Goal: Task Accomplishment & Management: Manage account settings

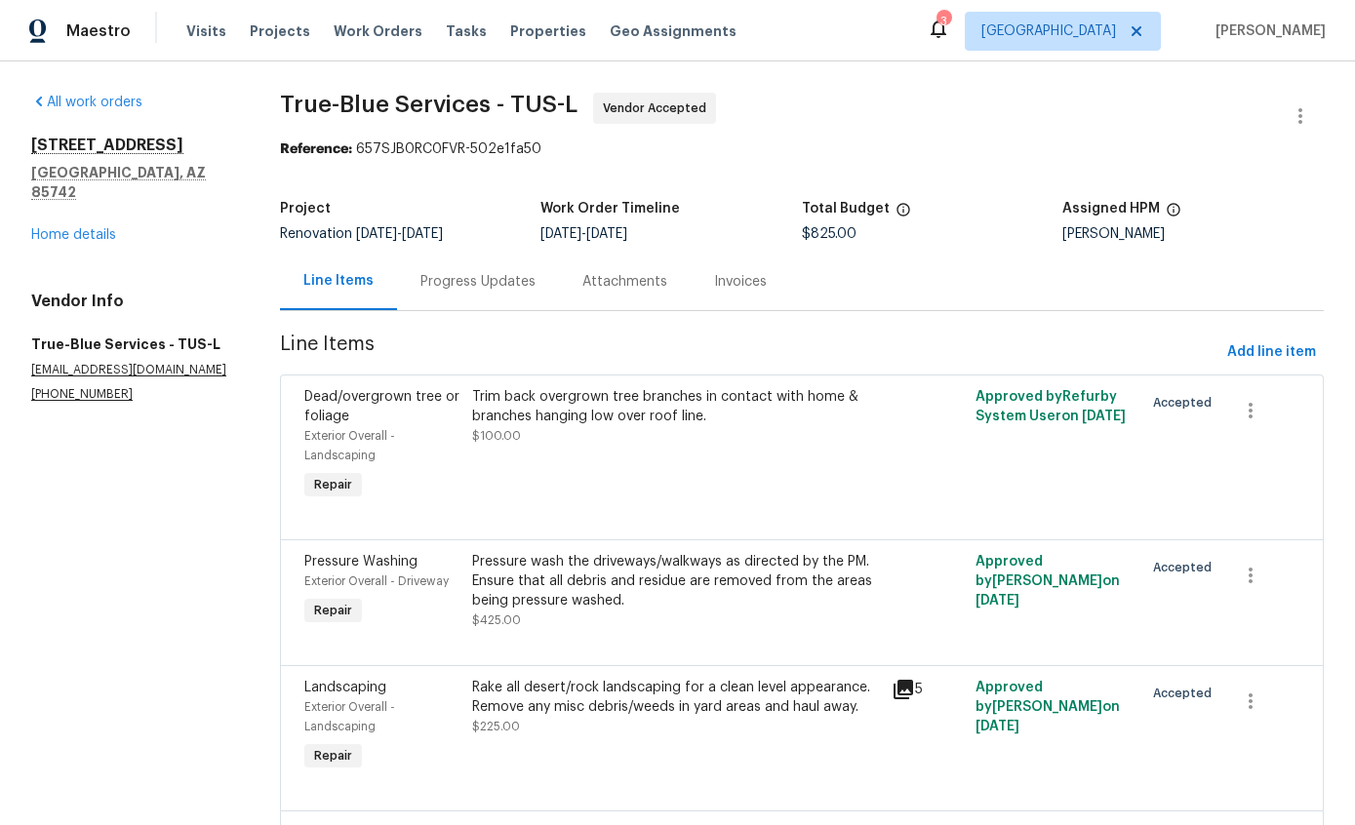
scroll to position [-8, 0]
click at [100, 234] on div "All work orders [STREET_ADDRESS] Home details Vendor Info True-Blue Services - …" at bounding box center [132, 248] width 202 height 310
click at [75, 228] on link "Home details" at bounding box center [73, 235] width 85 height 14
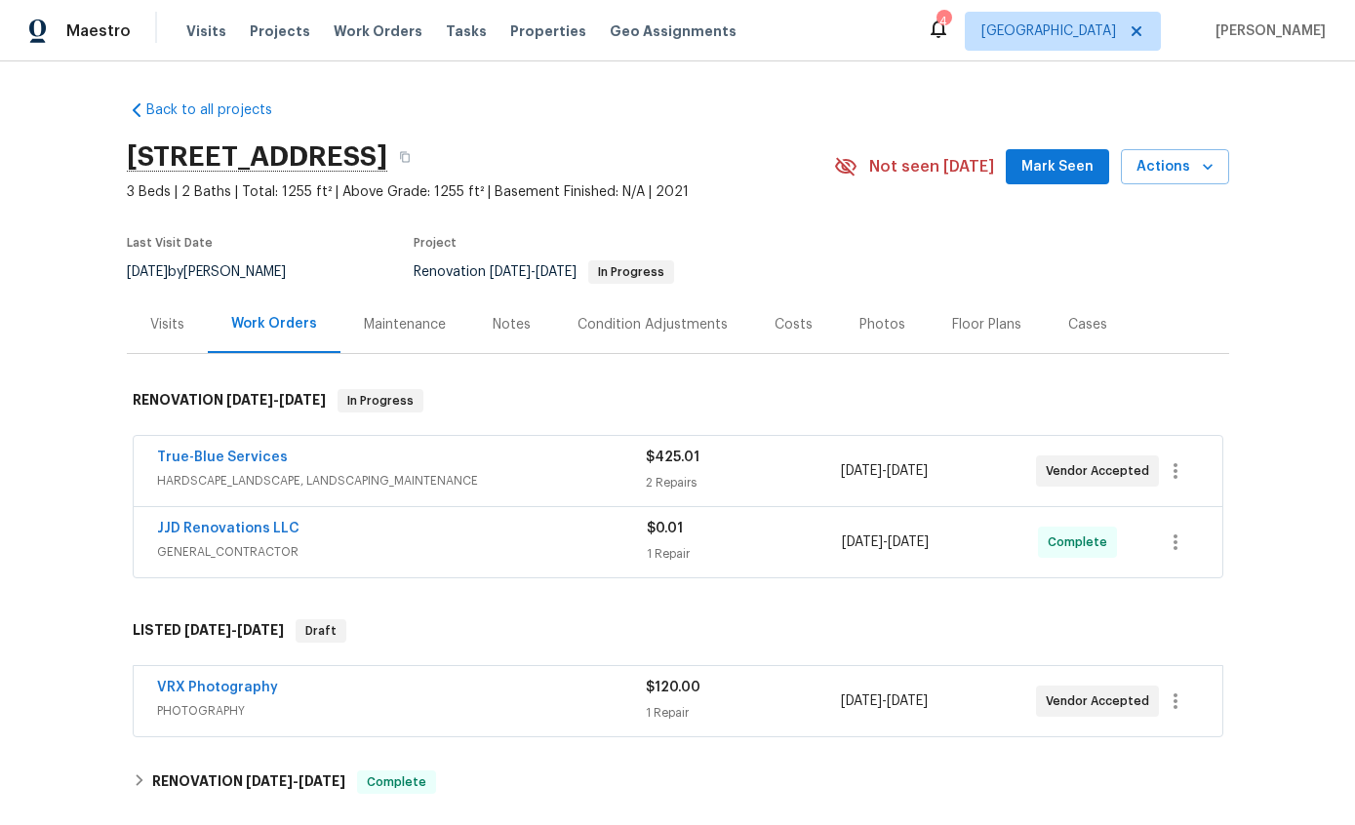
click at [205, 28] on span "Visits" at bounding box center [206, 31] width 40 height 20
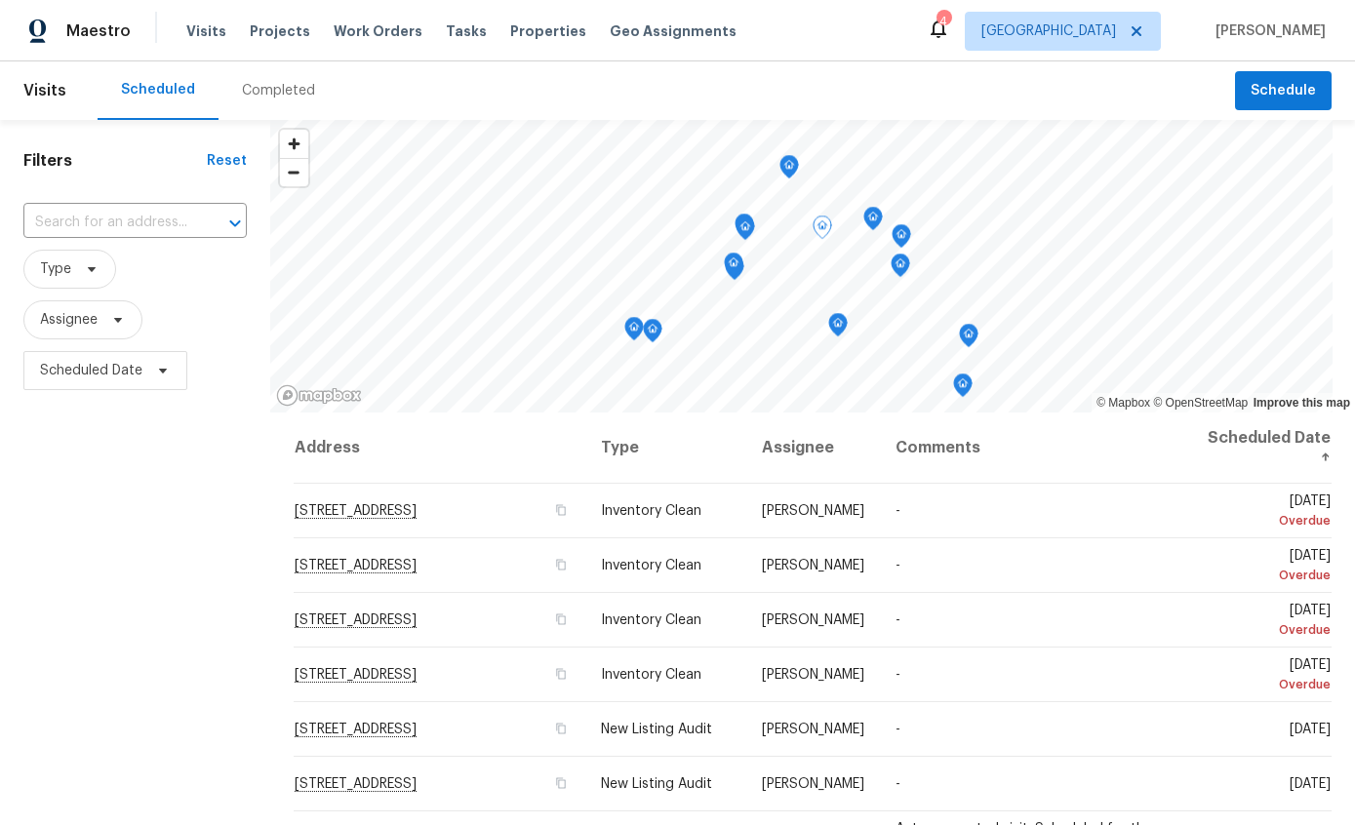
click at [0, 0] on icon at bounding box center [0, 0] width 0 height 0
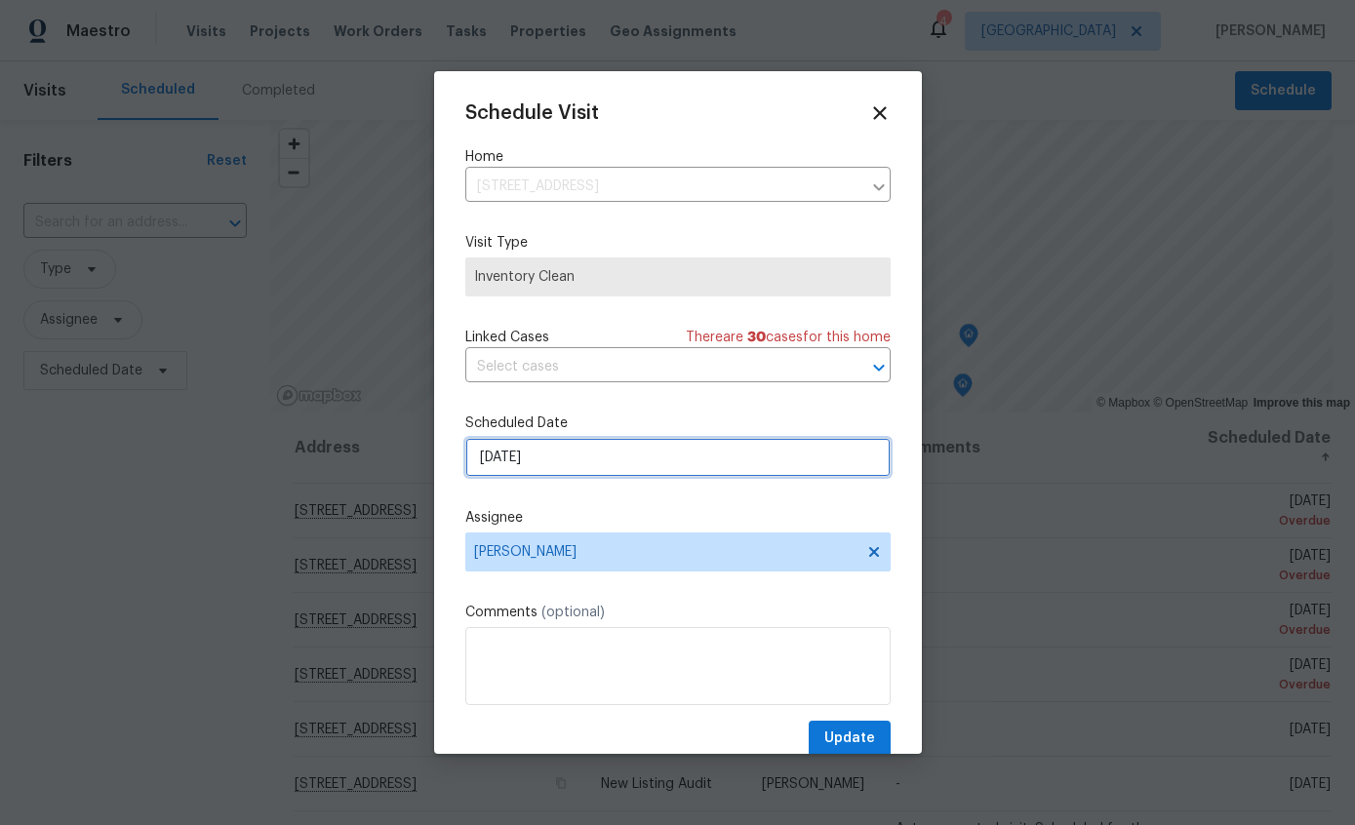
click at [631, 472] on input "[DATE]" at bounding box center [677, 457] width 425 height 39
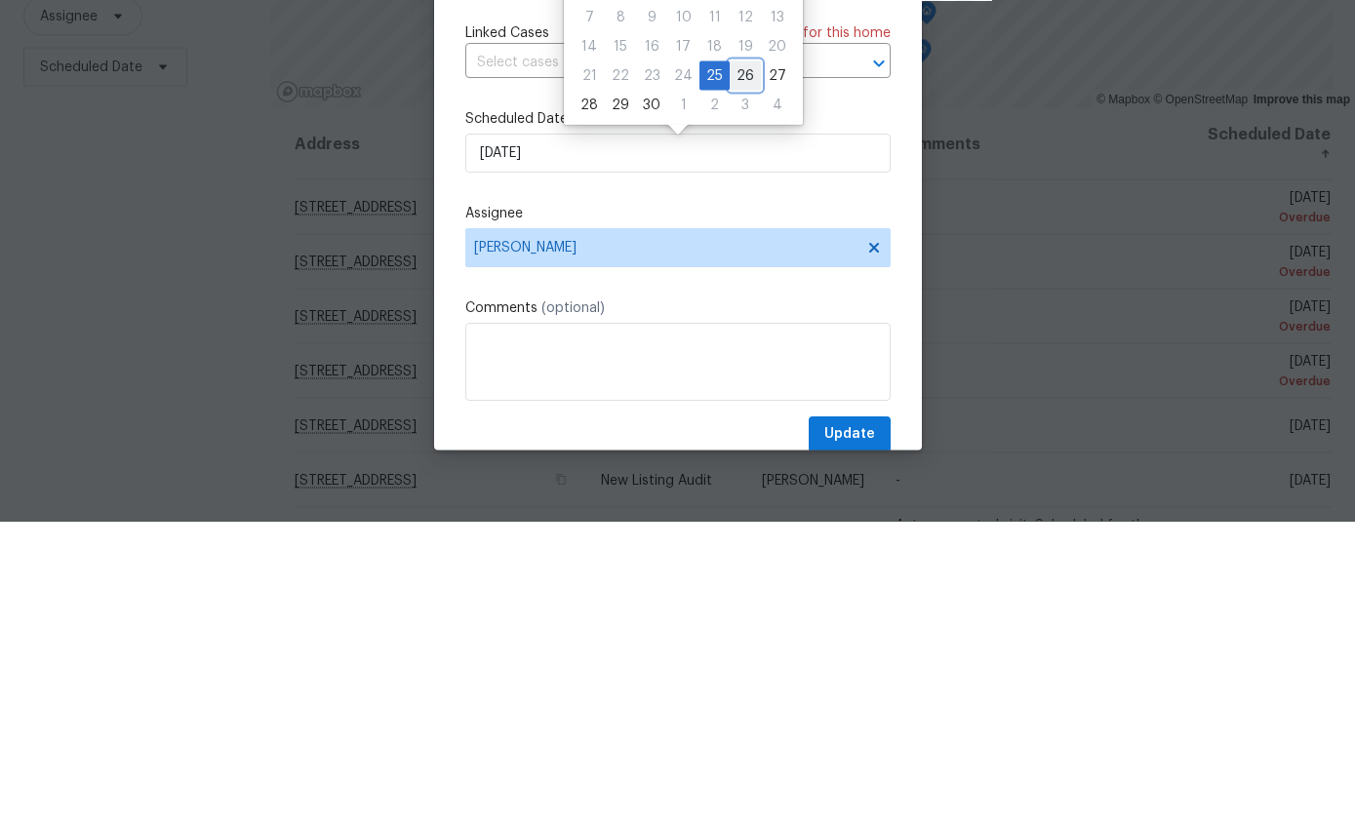
click at [741, 366] on div "26" at bounding box center [745, 379] width 31 height 27
type input "9/26/2025"
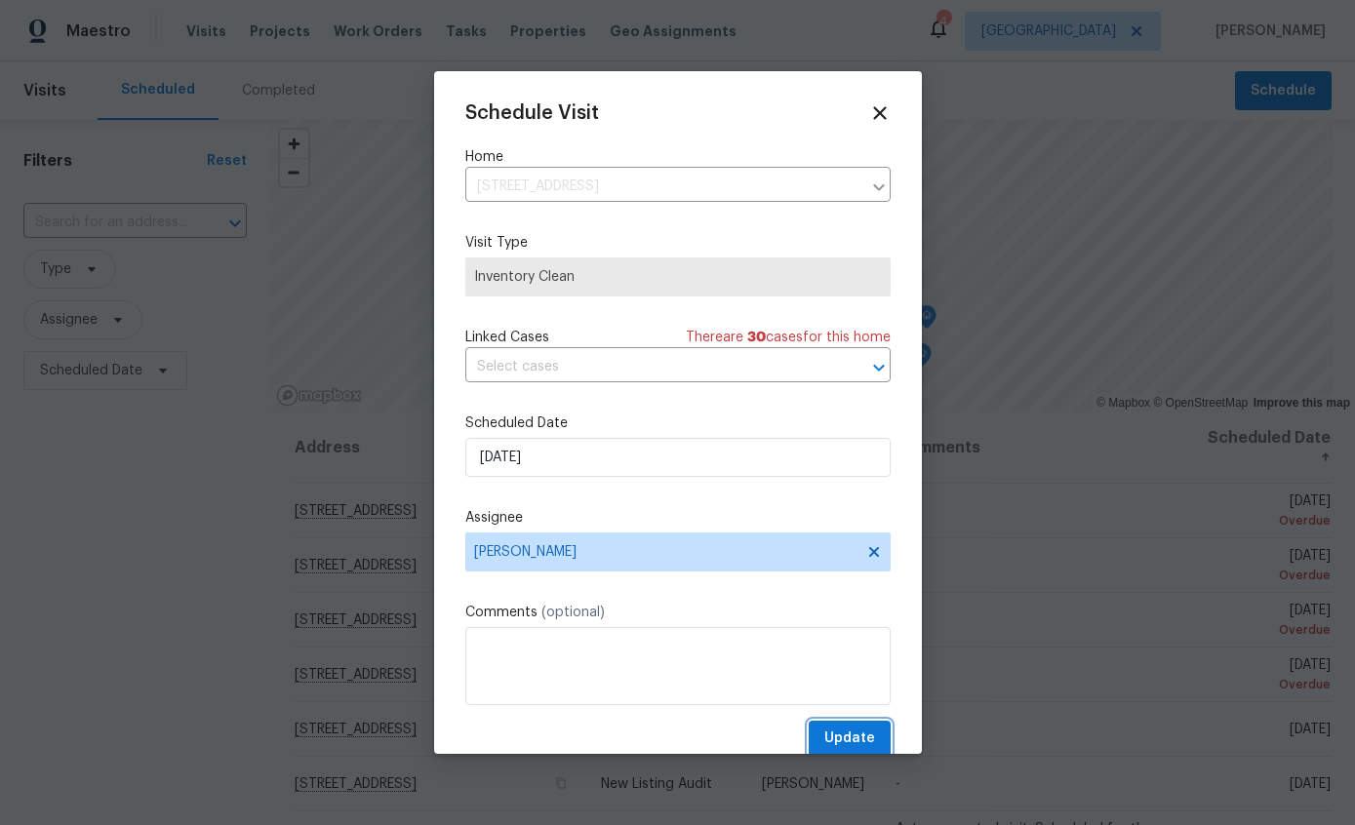
click at [851, 746] on span "Update" at bounding box center [850, 739] width 51 height 24
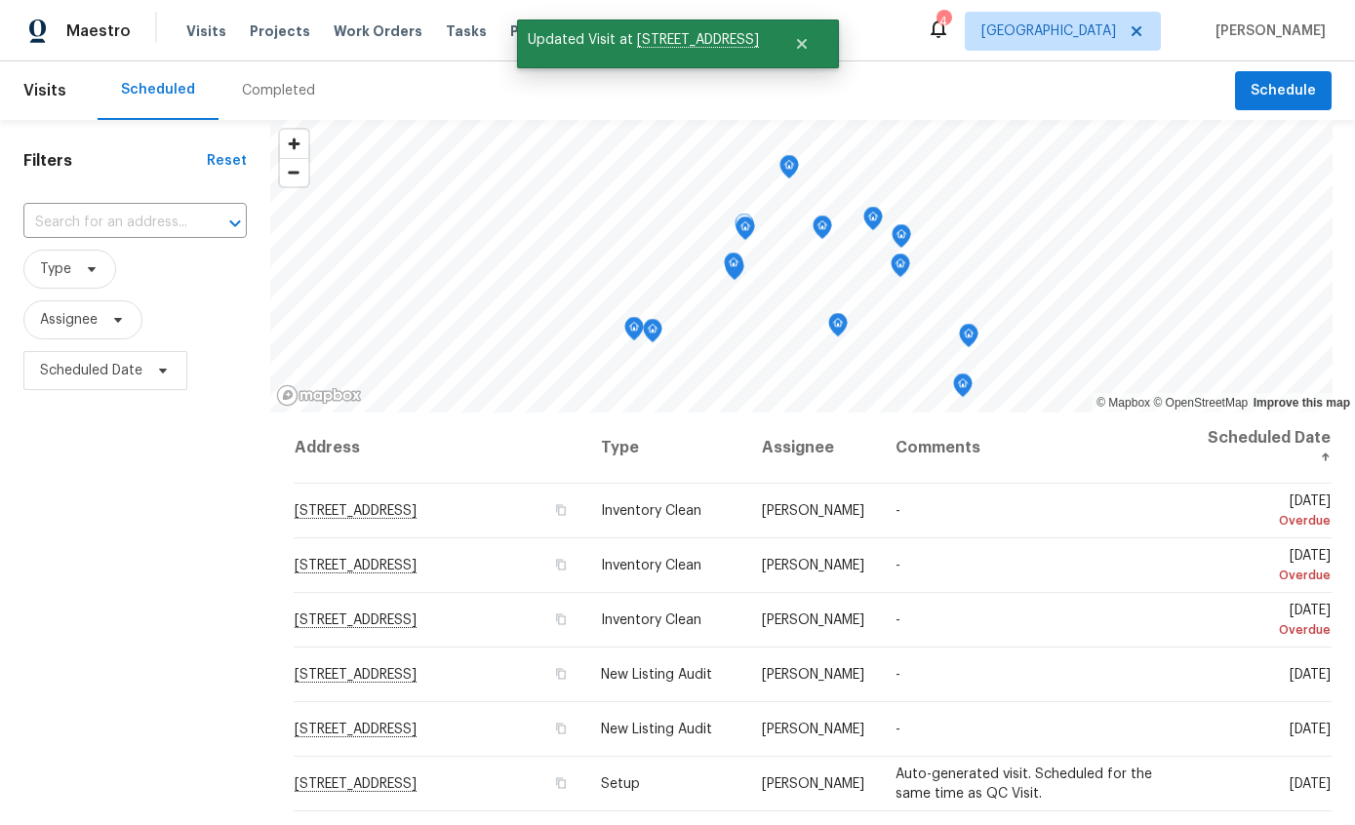
click at [0, 0] on icon at bounding box center [0, 0] width 0 height 0
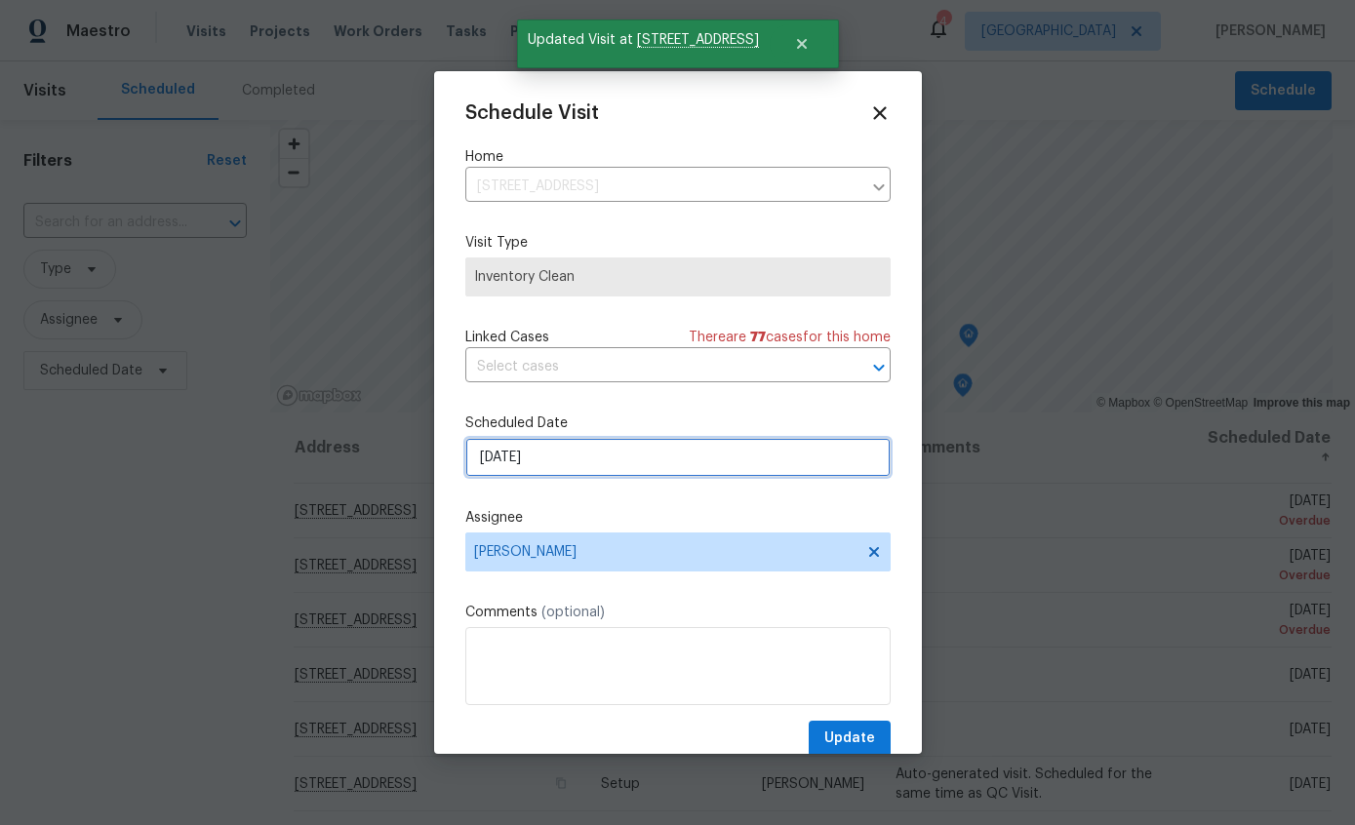
click at [625, 461] on input "[DATE]" at bounding box center [677, 457] width 425 height 39
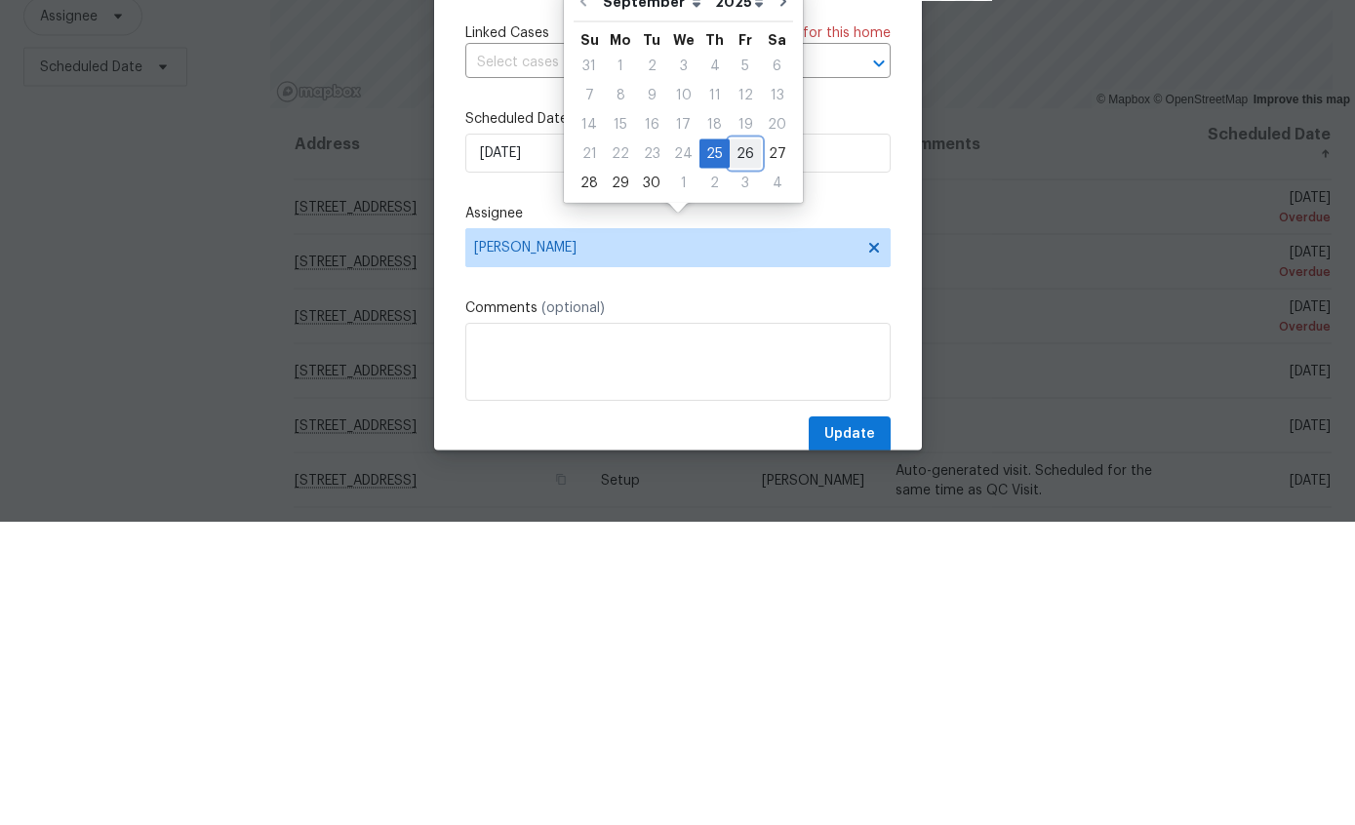
click at [738, 444] on div "26" at bounding box center [745, 457] width 31 height 27
type input "9/26/2025"
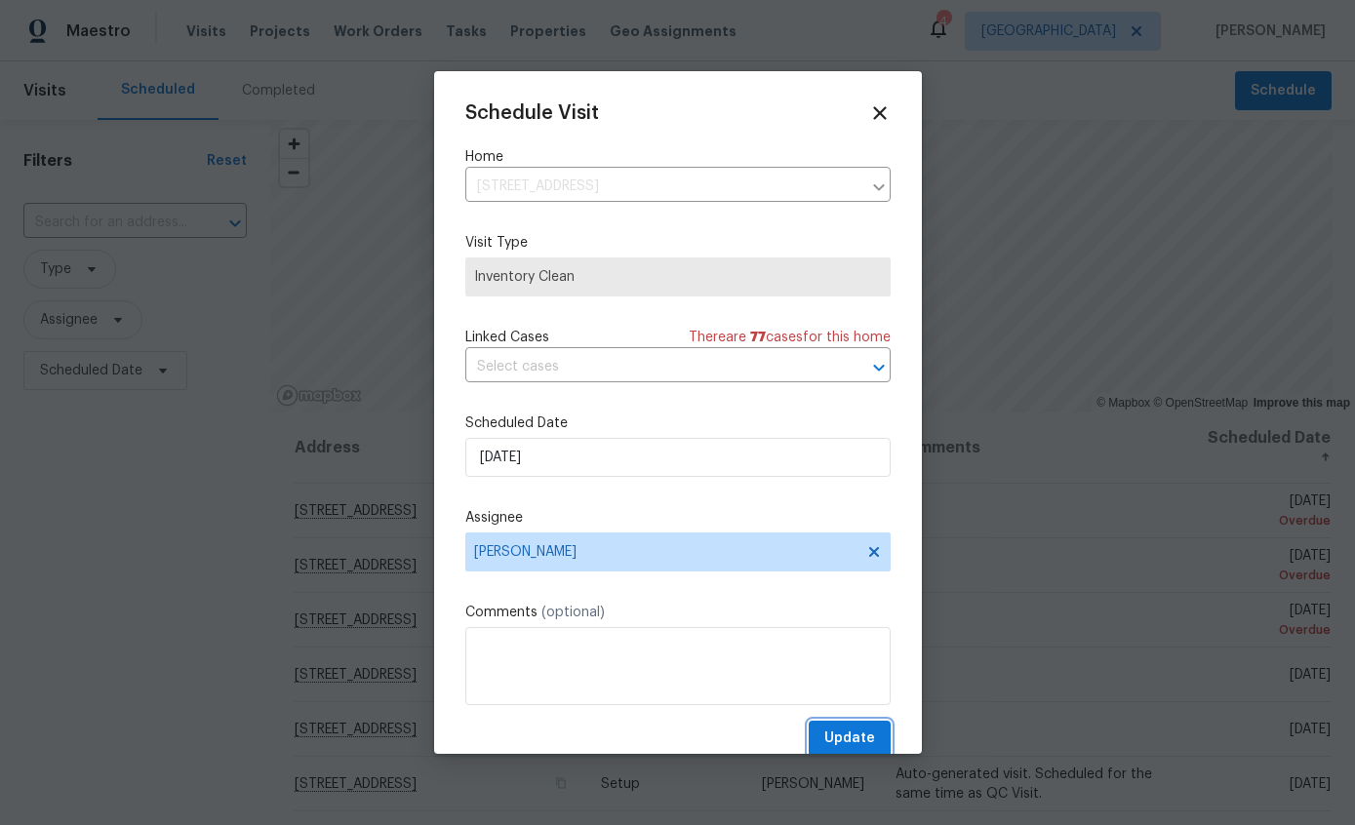
click at [860, 747] on span "Update" at bounding box center [850, 739] width 51 height 24
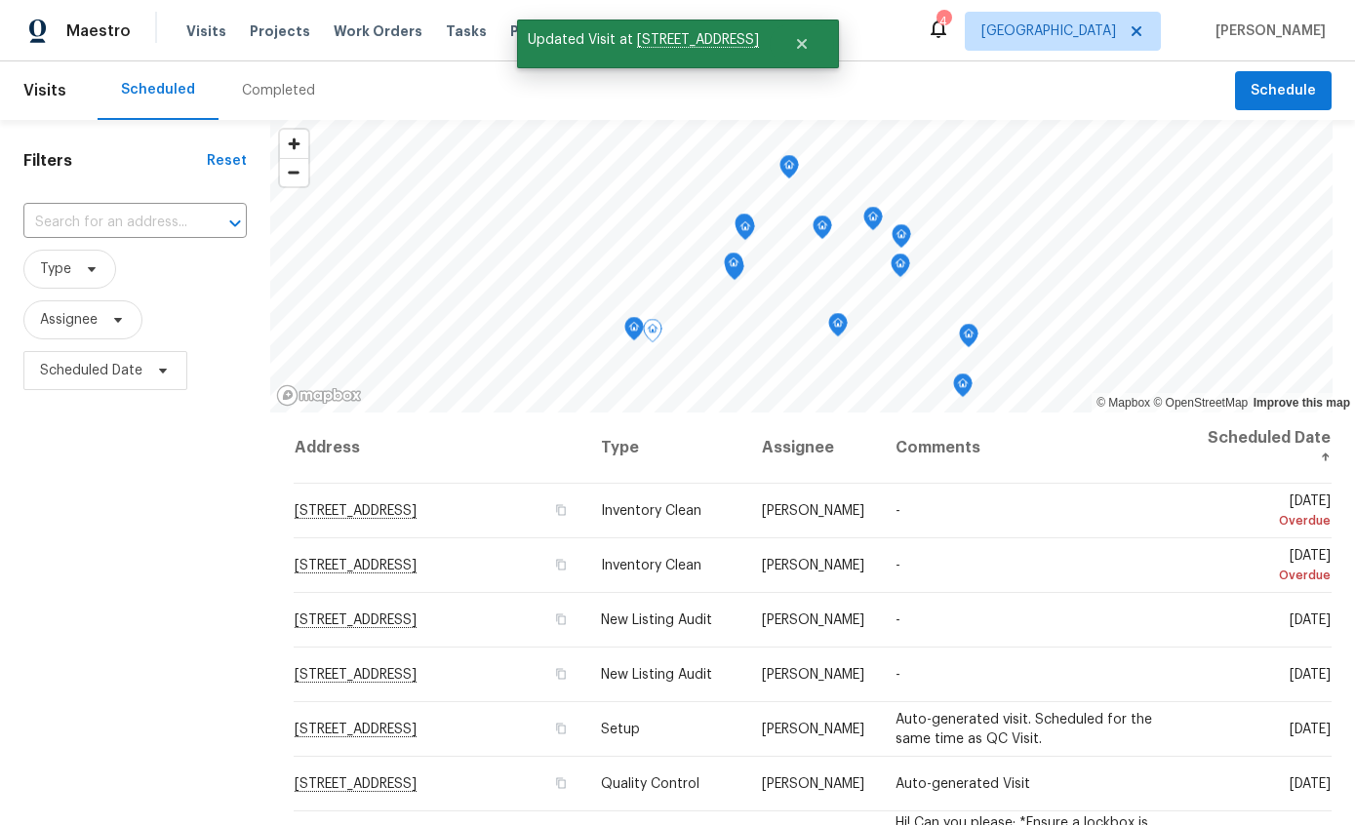
click at [0, 0] on span at bounding box center [0, 0] width 0 height 0
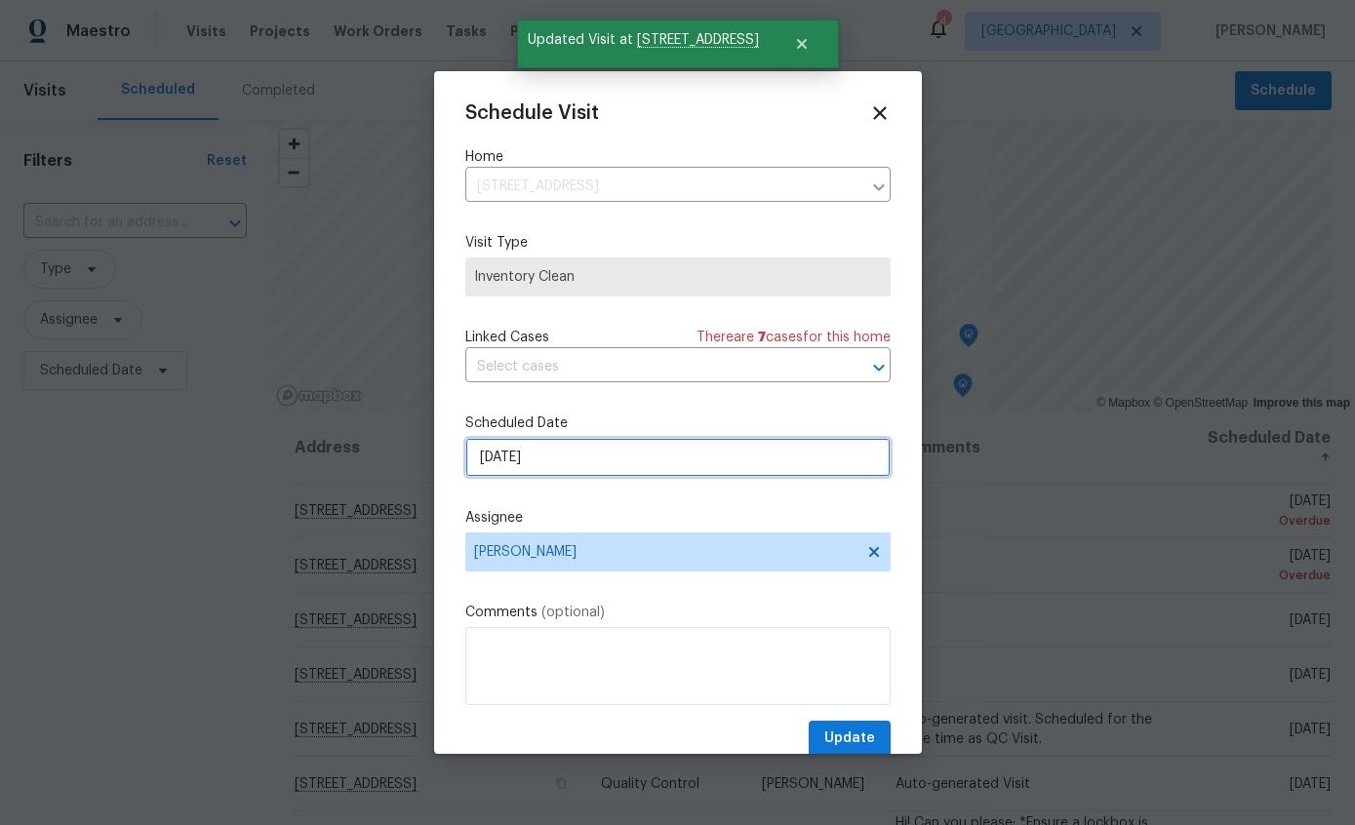
click at [647, 459] on input "[DATE]" at bounding box center [677, 457] width 425 height 39
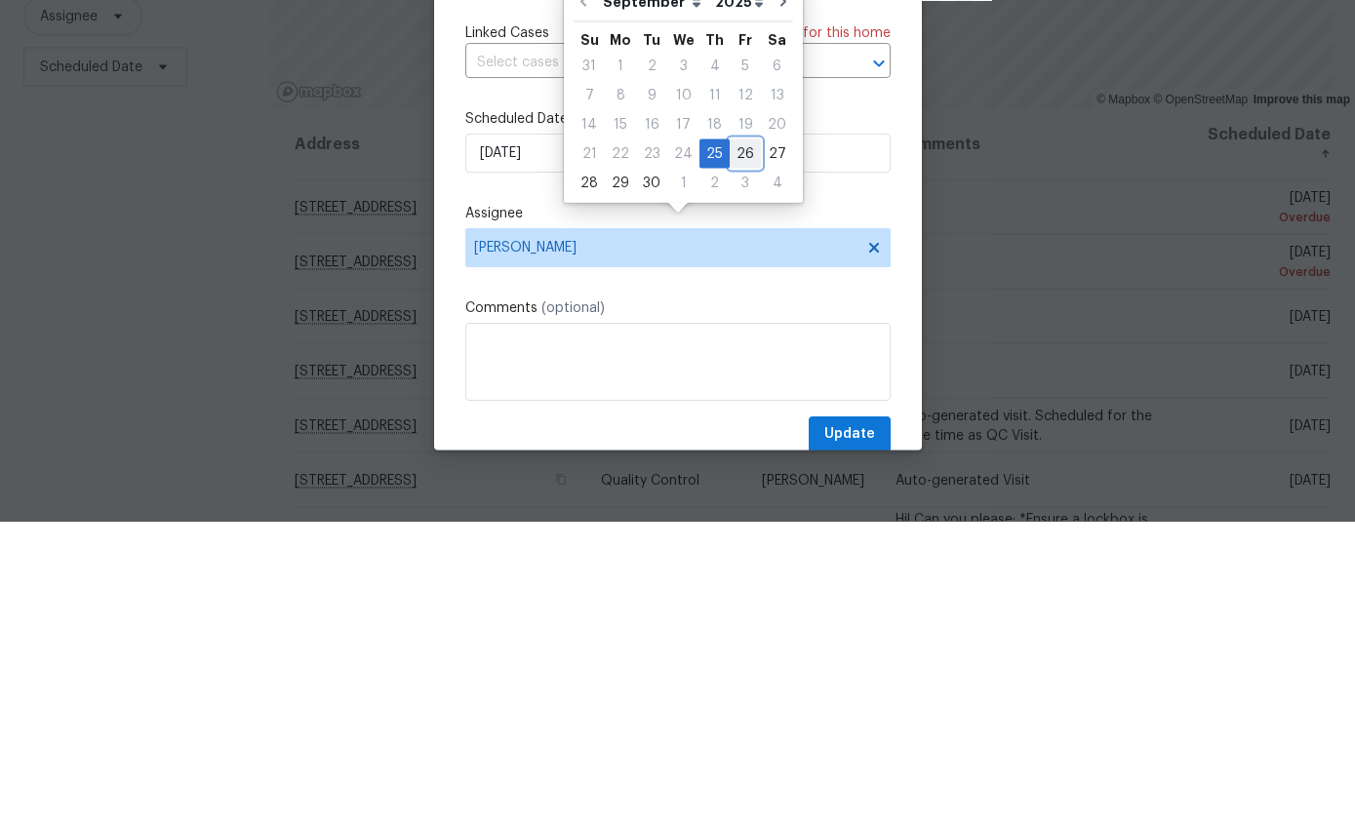
click at [746, 444] on div "26" at bounding box center [745, 457] width 31 height 27
type input "9/26/2025"
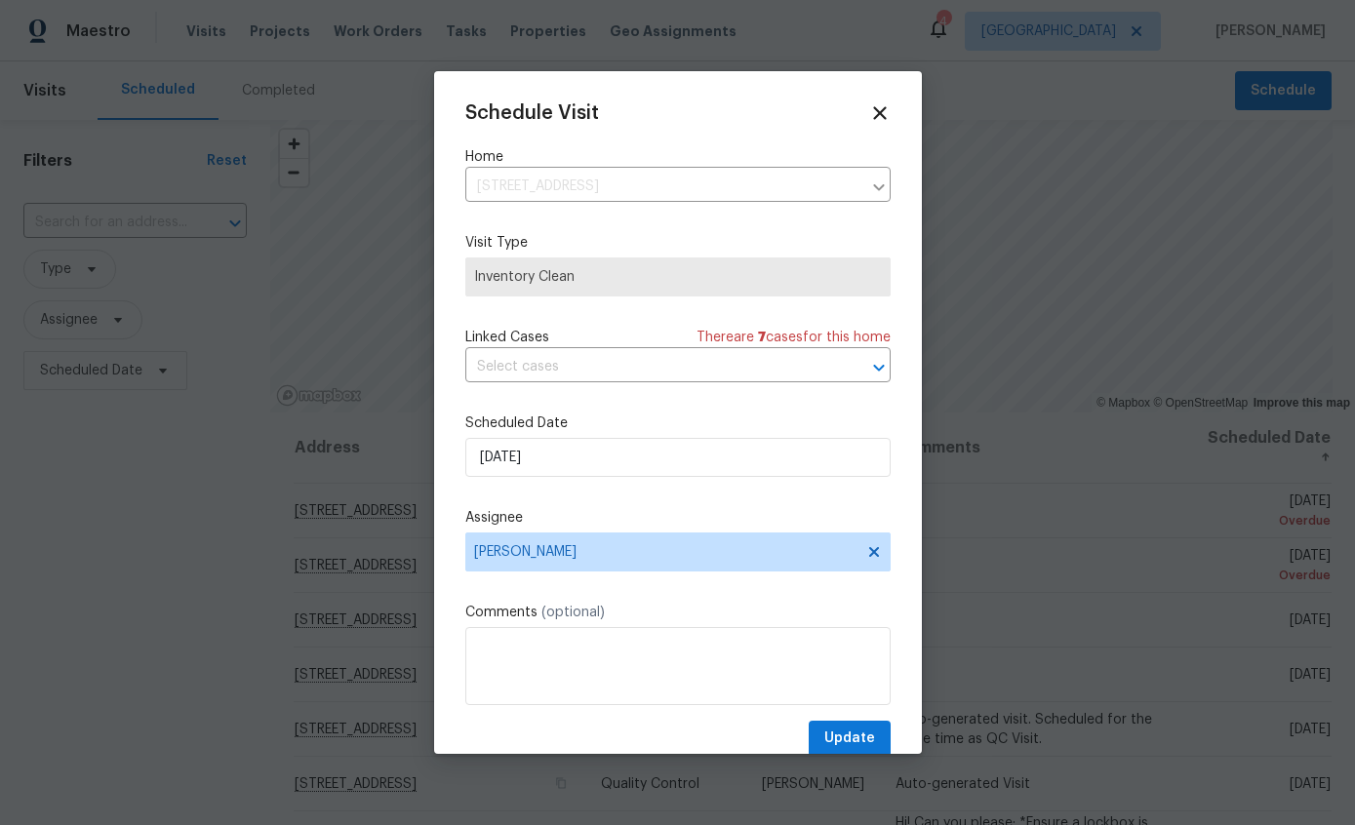
click at [870, 738] on span "Update" at bounding box center [850, 739] width 51 height 24
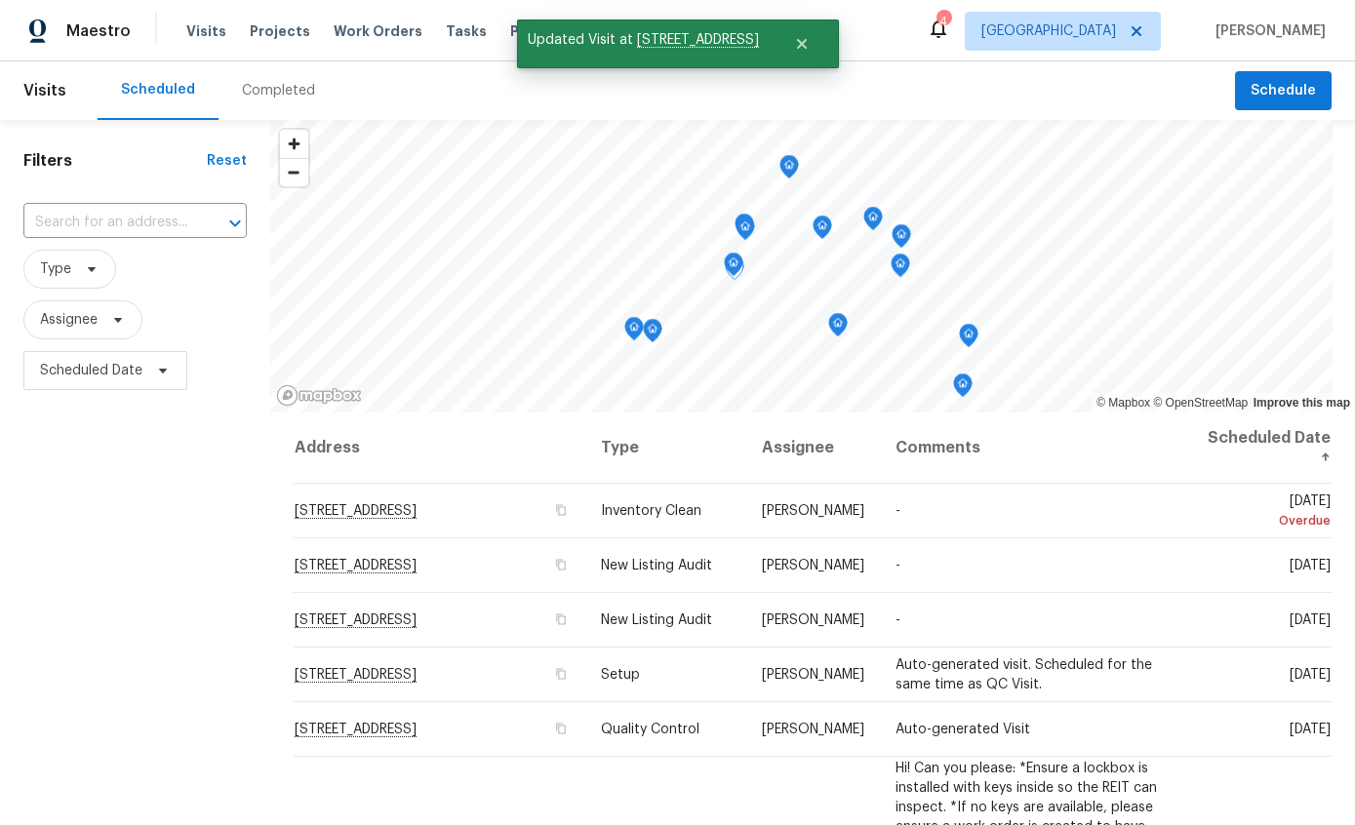
click at [0, 0] on icon at bounding box center [0, 0] width 0 height 0
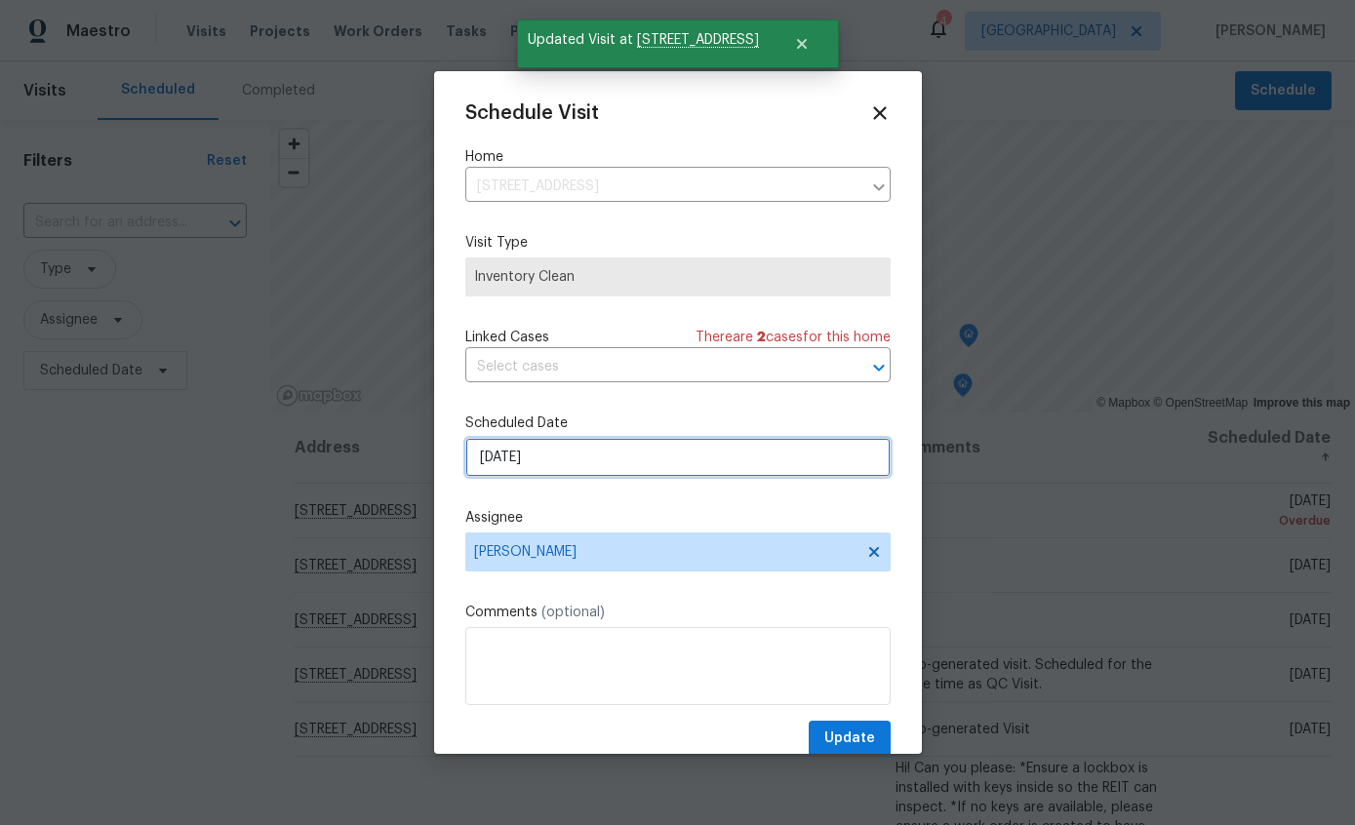
click at [612, 471] on input "[DATE]" at bounding box center [677, 457] width 425 height 39
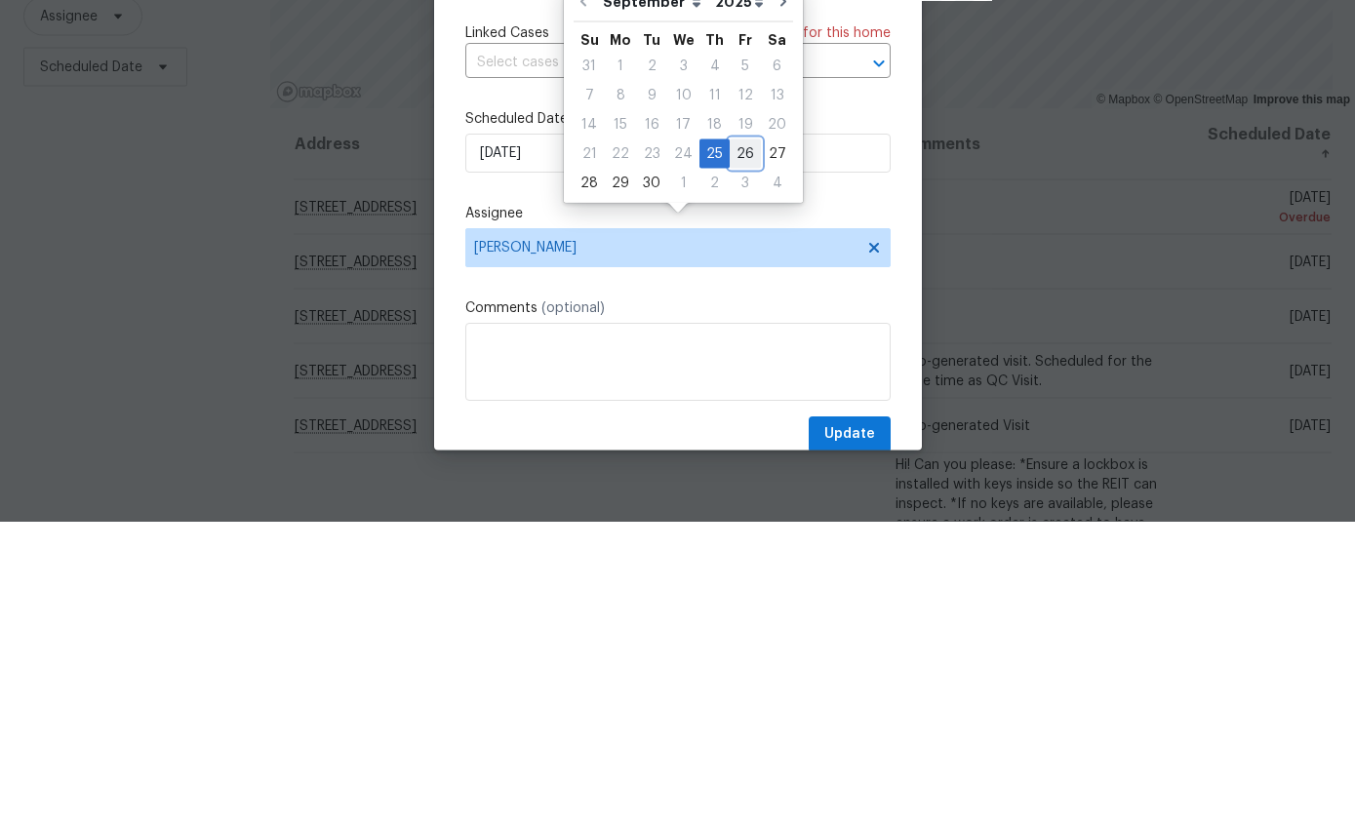
click at [750, 444] on div "26" at bounding box center [745, 457] width 31 height 27
type input "9/26/2025"
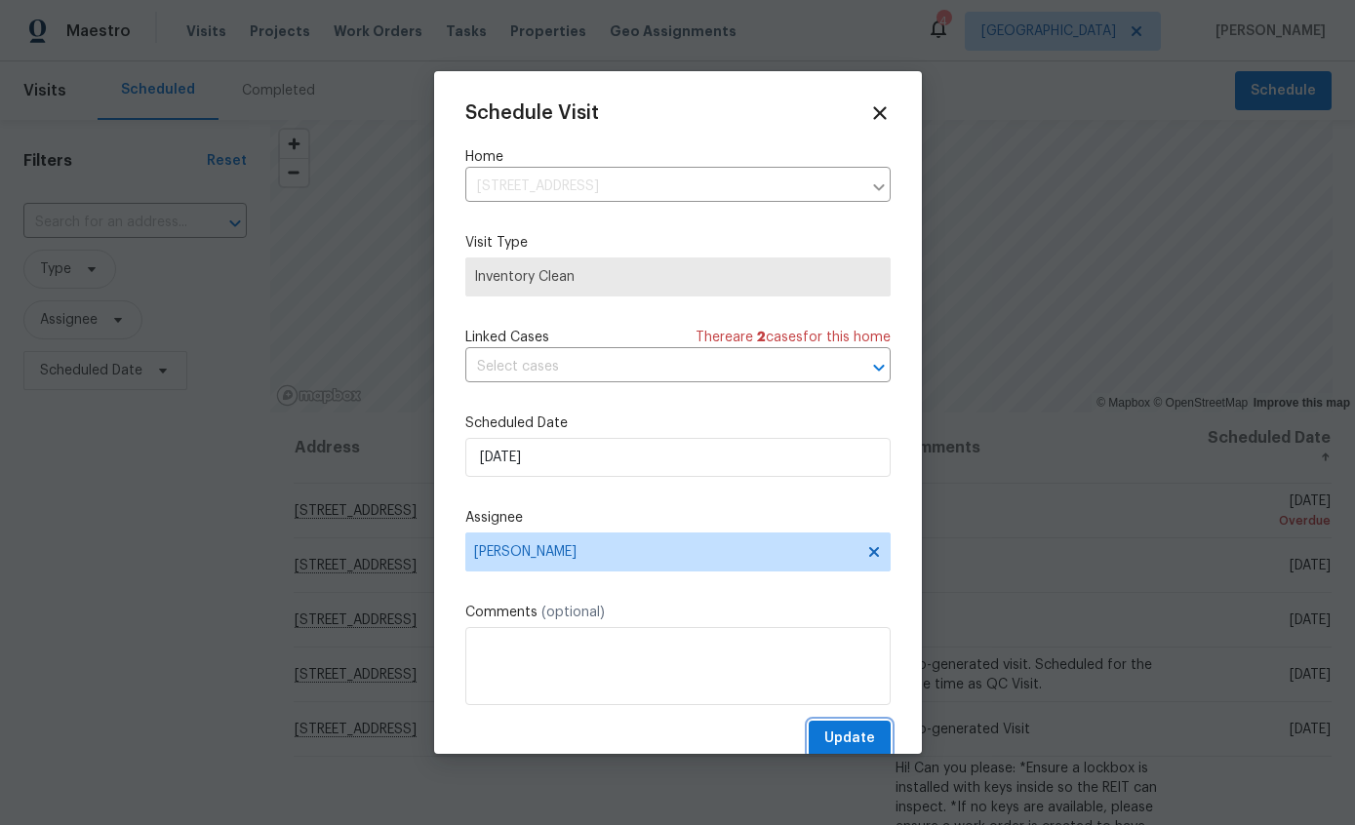
click at [856, 736] on span "Update" at bounding box center [850, 739] width 51 height 24
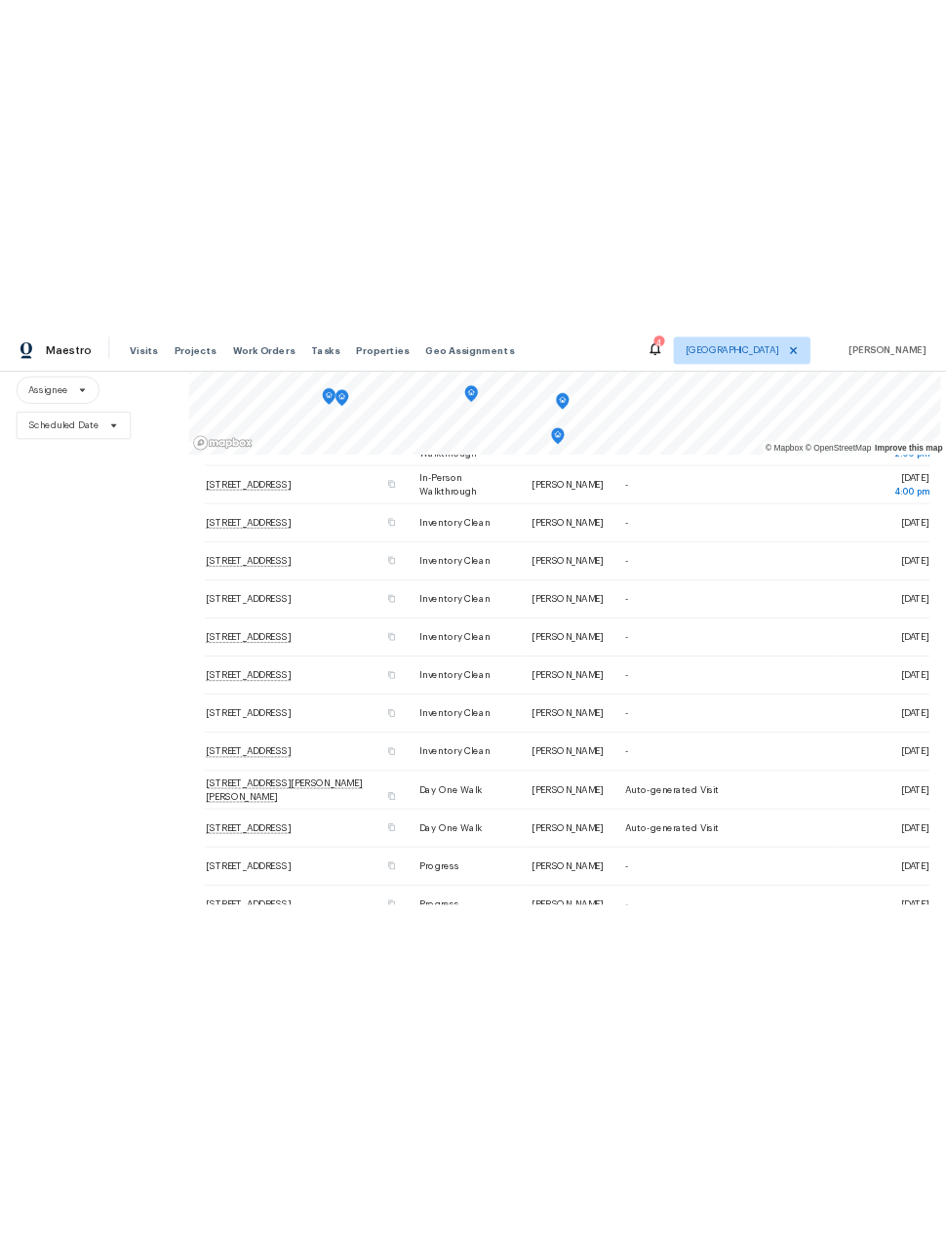
scroll to position [150, 0]
